Goal: Information Seeking & Learning: Learn about a topic

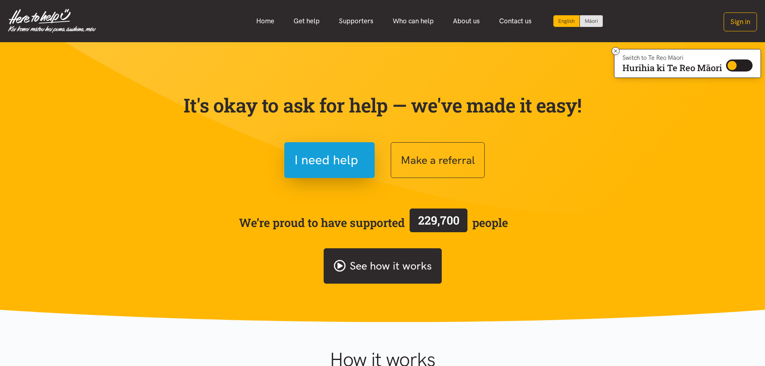
click at [344, 252] on link "See how it works" at bounding box center [382, 266] width 118 height 36
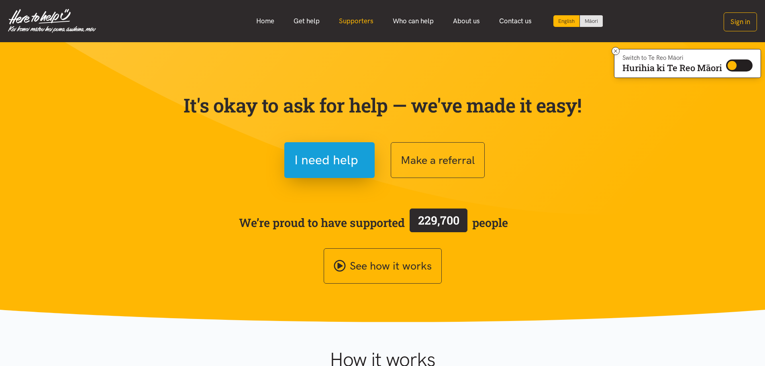
click at [351, 21] on link "Supporters" at bounding box center [356, 20] width 54 height 17
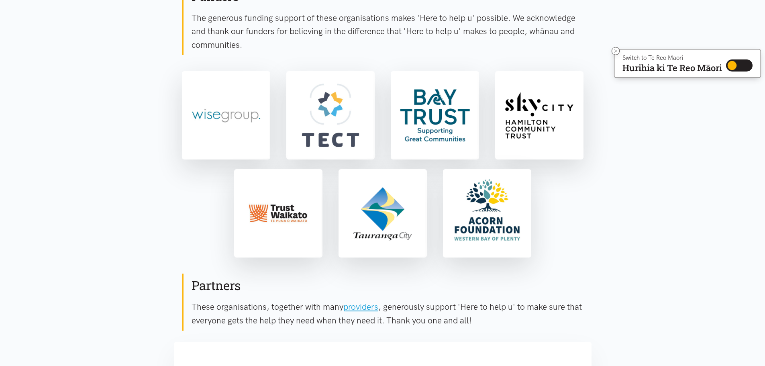
scroll to position [161, 0]
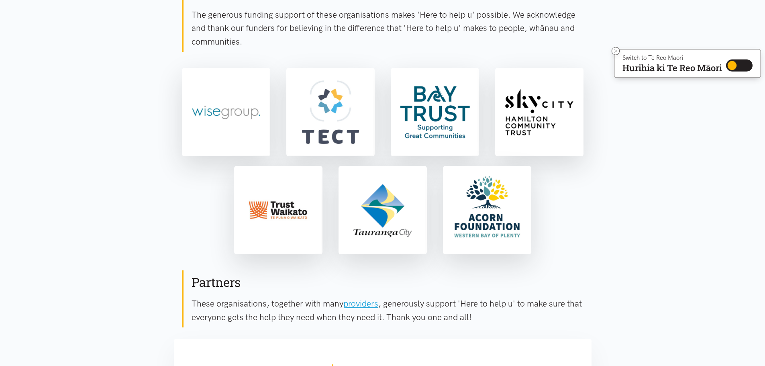
click at [254, 324] on div "Partners These organisations, together with many providers , generously support…" at bounding box center [382, 298] width 401 height 57
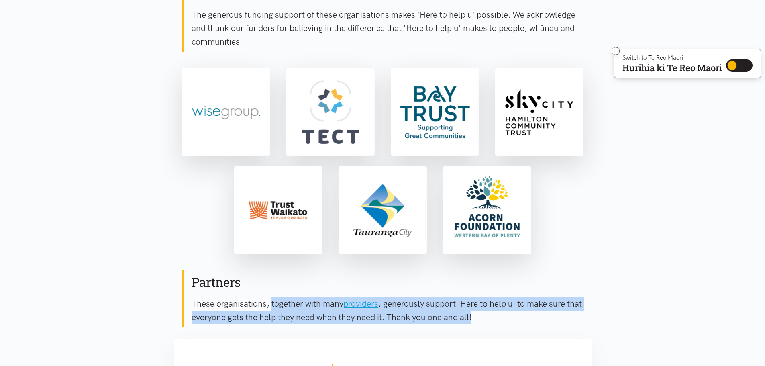
click at [254, 324] on div "Partners These organisations, together with many providers , generously support…" at bounding box center [382, 298] width 401 height 57
click at [250, 317] on p "These organisations, together with many providers , generously support 'Here to…" at bounding box center [387, 310] width 392 height 27
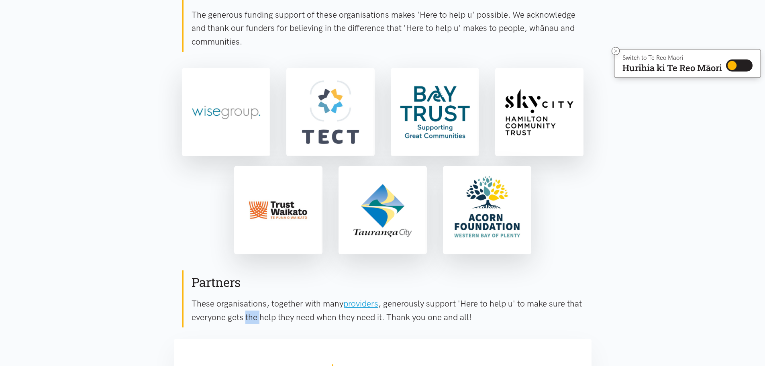
click at [250, 317] on p "These organisations, together with many providers , generously support 'Here to…" at bounding box center [387, 310] width 392 height 27
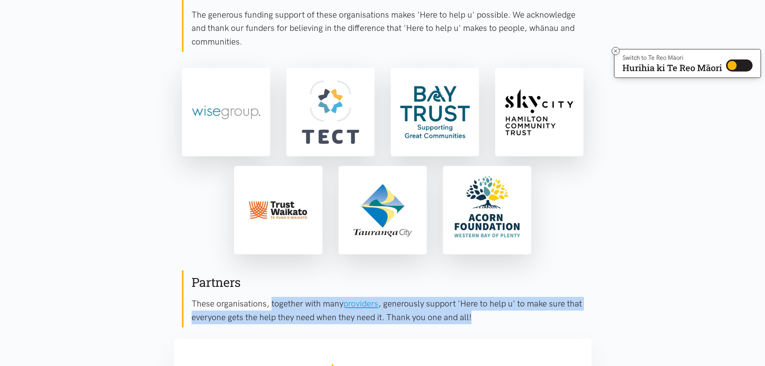
click at [250, 317] on p "These organisations, together with many providers , generously support 'Here to…" at bounding box center [387, 310] width 392 height 27
click at [235, 314] on p "These organisations, together with many providers , generously support 'Here to…" at bounding box center [387, 310] width 392 height 27
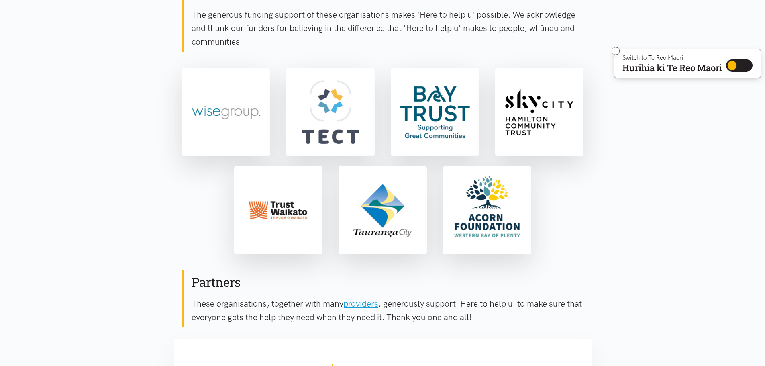
click at [216, 289] on h2 "Partners" at bounding box center [387, 282] width 392 height 17
click at [215, 305] on p "These organisations, together with many providers , generously support 'Here to…" at bounding box center [387, 310] width 392 height 27
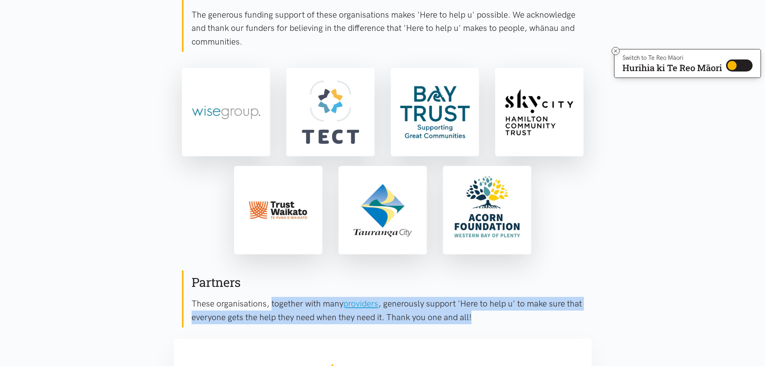
click at [215, 305] on p "These organisations, together with many providers , generously support 'Here to…" at bounding box center [387, 310] width 392 height 27
click at [215, 309] on p "These organisations, together with many providers , generously support 'Here to…" at bounding box center [387, 310] width 392 height 27
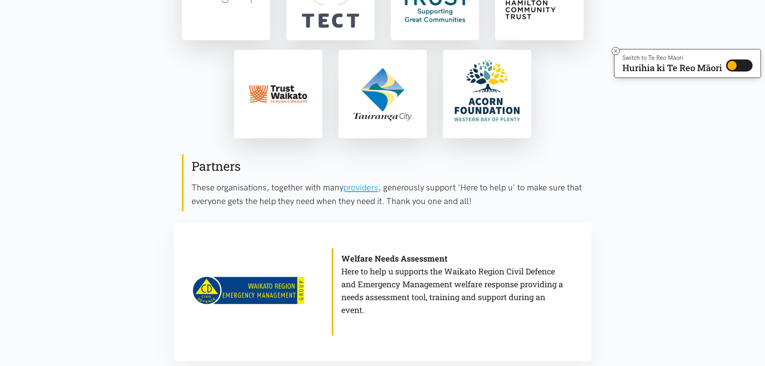
scroll to position [281, 0]
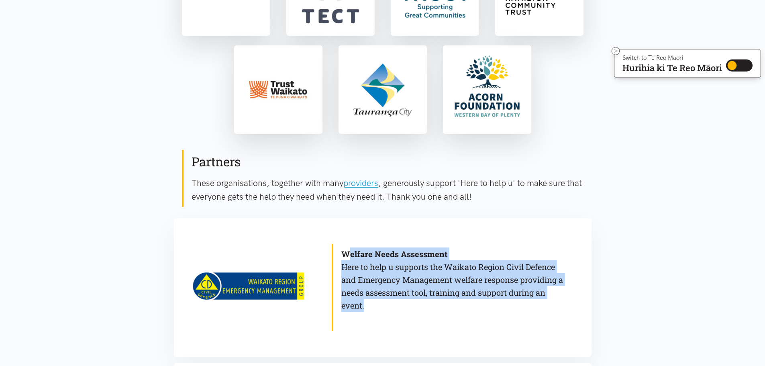
drag, startPoint x: 348, startPoint y: 234, endPoint x: 461, endPoint y: 313, distance: 137.4
click at [461, 313] on div "Welfare Needs Assessment Here to help u supports the Waikato Region Civil Defen…" at bounding box center [449, 287] width 268 height 138
click at [420, 314] on blockquote "Welfare Needs Assessment Here to help u supports the Waikato Region Civil Defen…" at bounding box center [450, 287] width 236 height 87
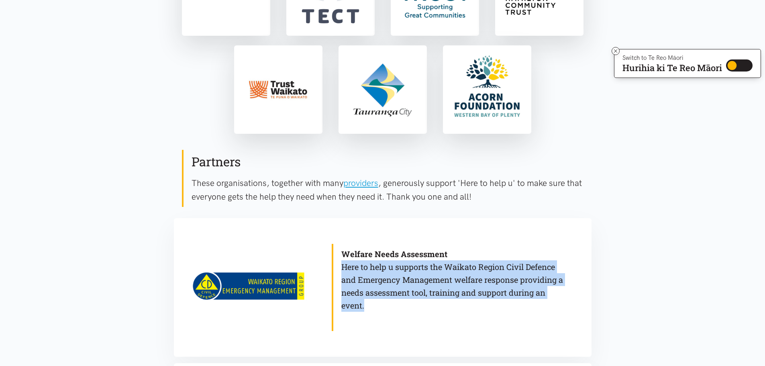
click at [398, 304] on p "Welfare Needs Assessment Here to help u supports the Waikato Region Civil Defen…" at bounding box center [454, 279] width 226 height 64
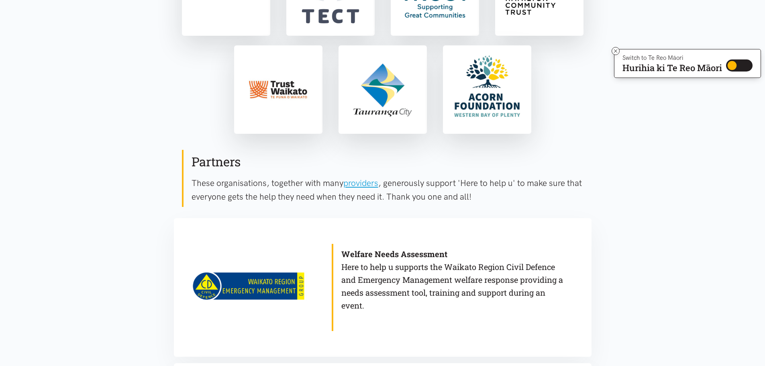
click at [368, 253] on b "Welfare Needs Assessment" at bounding box center [394, 253] width 106 height 10
click at [371, 260] on p "Welfare Needs Assessment Here to help u supports the Waikato Region Civil Defen…" at bounding box center [454, 279] width 226 height 64
click at [369, 265] on p "Welfare Needs Assessment Here to help u supports the Waikato Region Civil Defen…" at bounding box center [454, 279] width 226 height 64
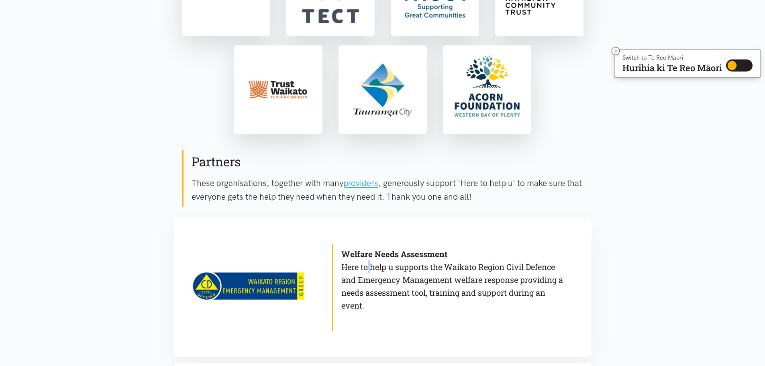
click at [369, 265] on p "Welfare Needs Assessment Here to help u supports the Waikato Region Civil Defen…" at bounding box center [454, 279] width 226 height 64
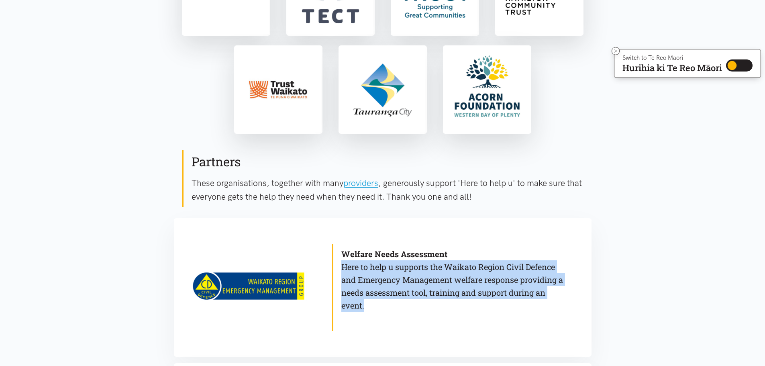
click at [369, 265] on p "Welfare Needs Assessment Here to help u supports the Waikato Region Civil Defen…" at bounding box center [454, 279] width 226 height 64
click at [374, 276] on p "Welfare Needs Assessment Here to help u supports the Waikato Region Civil Defen…" at bounding box center [454, 279] width 226 height 64
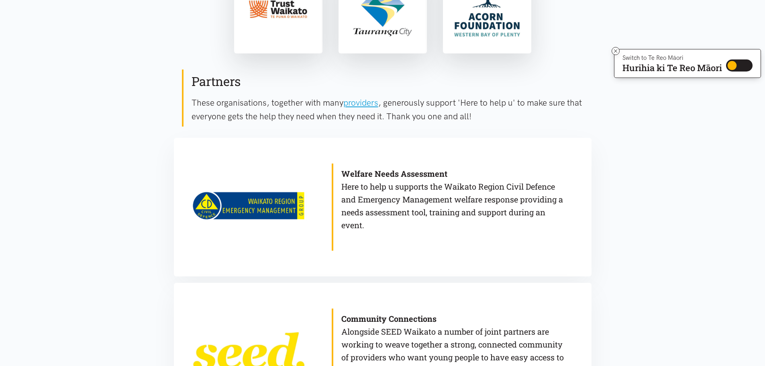
scroll to position [482, 0]
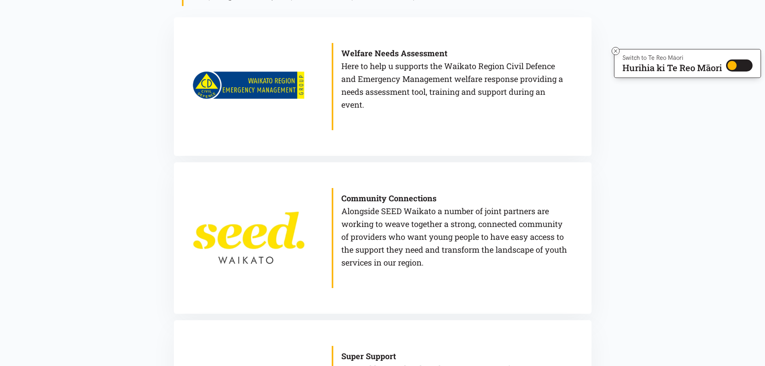
click at [380, 251] on p "Community Connections Alongside SEED Waikato a number of joint partners are wor…" at bounding box center [454, 229] width 226 height 77
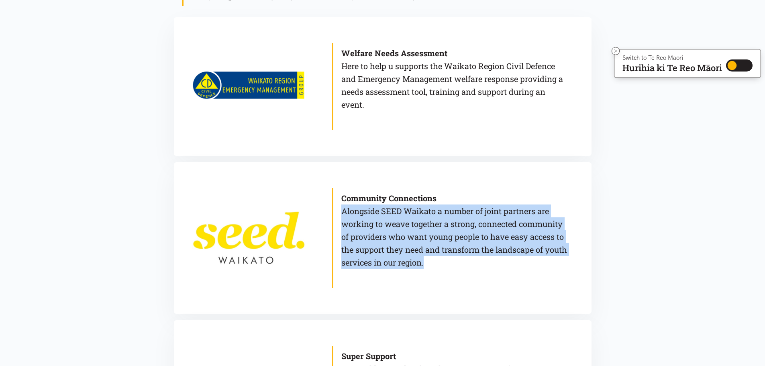
click at [380, 251] on p "Community Connections Alongside SEED Waikato a number of joint partners are wor…" at bounding box center [454, 229] width 226 height 77
click at [380, 254] on p "Community Connections Alongside SEED Waikato a number of joint partners are wor…" at bounding box center [454, 229] width 226 height 77
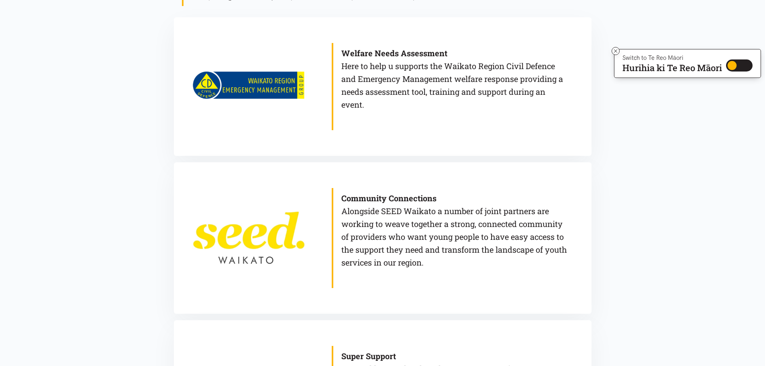
click at [372, 200] on b "Community Connections" at bounding box center [388, 198] width 95 height 10
click at [371, 208] on p "Community Connections Alongside SEED Waikato a number of joint partners are wor…" at bounding box center [454, 229] width 226 height 77
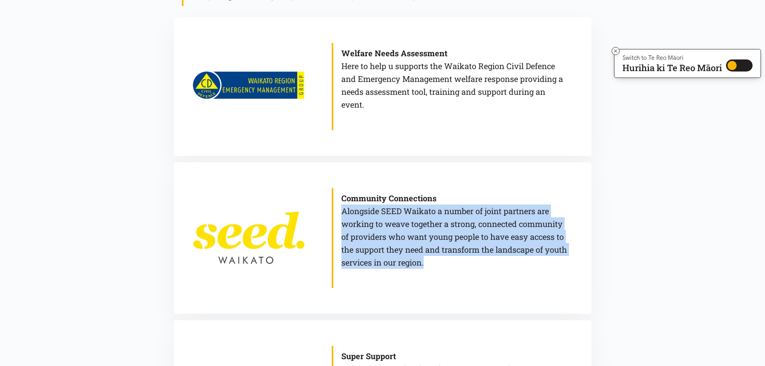
click at [371, 208] on p "Community Connections Alongside SEED Waikato a number of joint partners are wor…" at bounding box center [454, 229] width 226 height 77
click at [380, 226] on p "Community Connections Alongside SEED Waikato a number of joint partners are wor…" at bounding box center [454, 229] width 226 height 77
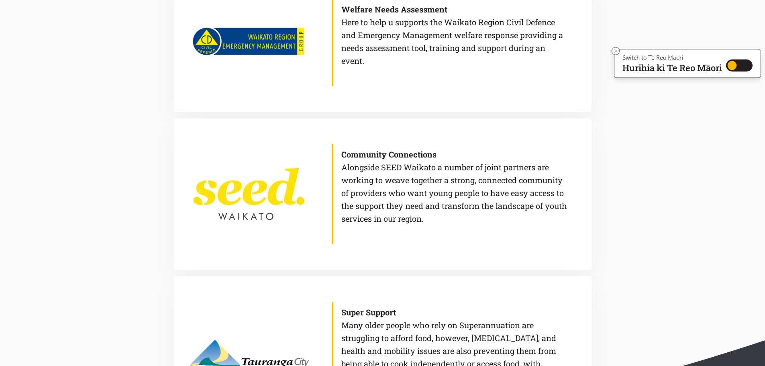
scroll to position [602, 0]
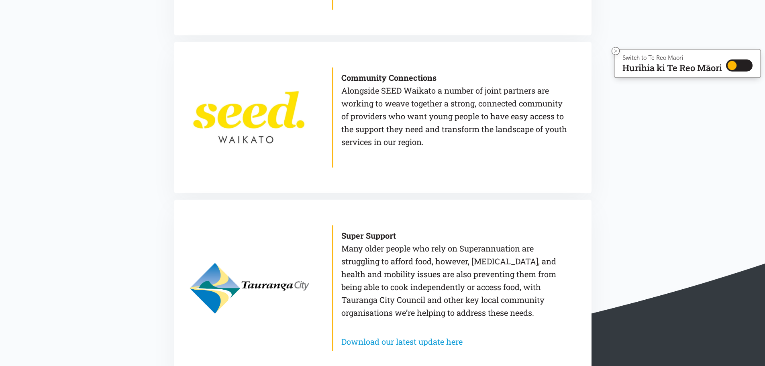
click at [364, 246] on p "Super Support Many older people who rely on Superannuation are struggling to af…" at bounding box center [454, 274] width 226 height 90
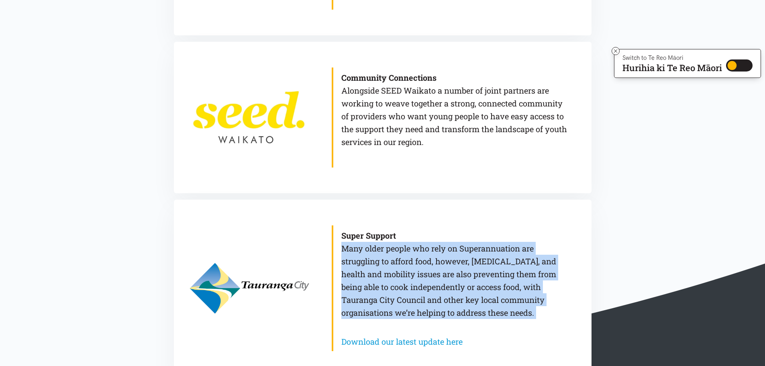
click at [364, 246] on p "Super Support Many older people who rely on Superannuation are struggling to af…" at bounding box center [454, 274] width 226 height 90
click at [368, 272] on p "Super Support Many older people who rely on Superannuation are struggling to af…" at bounding box center [454, 274] width 226 height 90
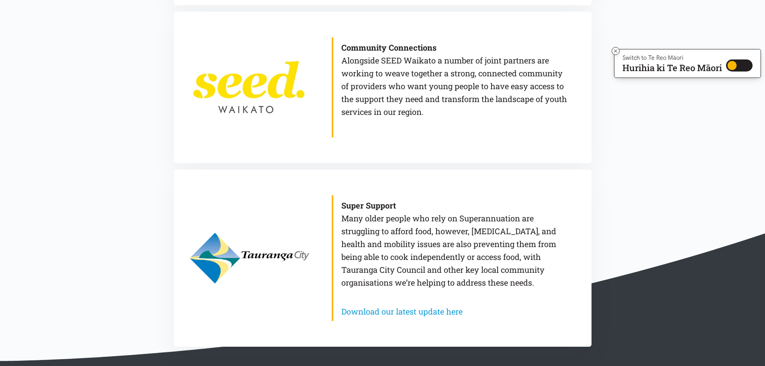
scroll to position [682, 0]
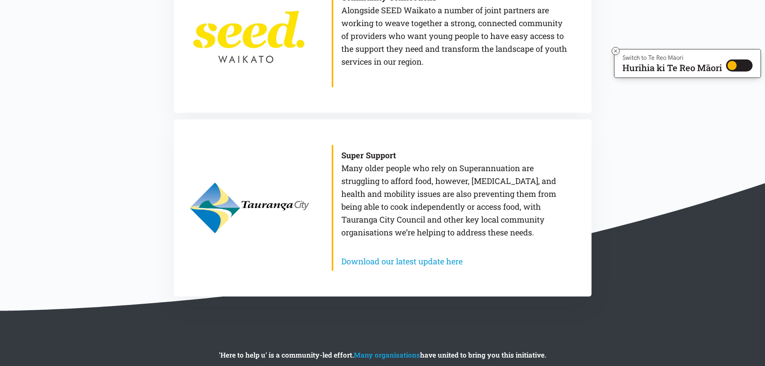
click at [382, 209] on p "Super Support Many older people who rely on Superannuation are struggling to af…" at bounding box center [454, 193] width 226 height 90
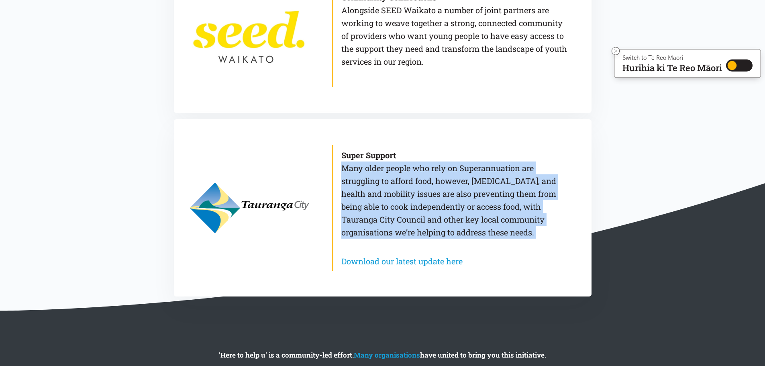
click at [382, 209] on p "Super Support Many older people who rely on Superannuation are struggling to af…" at bounding box center [454, 193] width 226 height 90
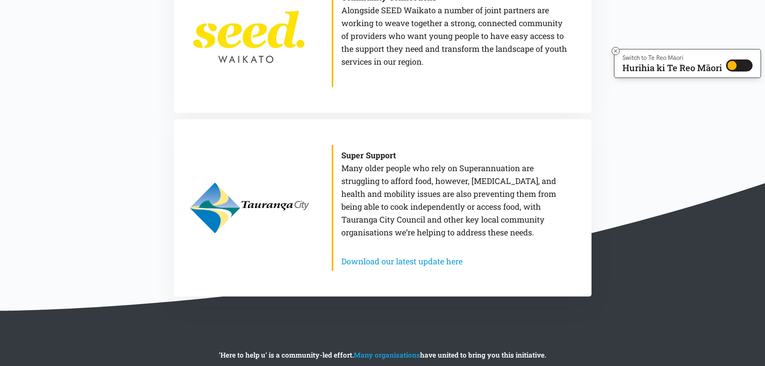
click at [356, 151] on b "Super Support" at bounding box center [368, 155] width 55 height 10
click at [360, 155] on b "Super Support" at bounding box center [368, 155] width 55 height 10
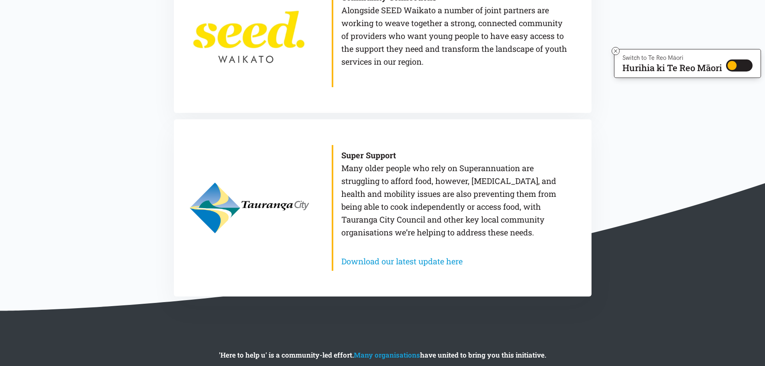
click at [373, 168] on p "Super Support Many older people who rely on Superannuation are struggling to af…" at bounding box center [454, 193] width 226 height 90
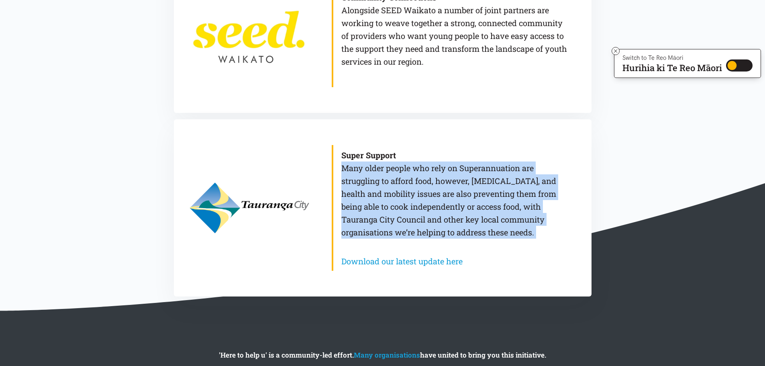
click at [373, 168] on p "Super Support Many older people who rely on Superannuation are struggling to af…" at bounding box center [454, 193] width 226 height 90
click at [382, 184] on p "Super Support Many older people who rely on Superannuation are struggling to af…" at bounding box center [454, 193] width 226 height 90
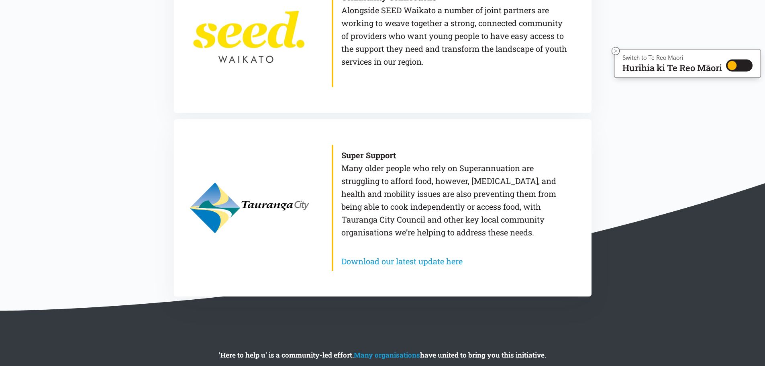
click at [370, 160] on p "Super Support Many older people who rely on Superannuation are struggling to af…" at bounding box center [454, 193] width 226 height 90
click at [374, 167] on p "Super Support Many older people who rely on Superannuation are struggling to af…" at bounding box center [454, 193] width 226 height 90
